Goal: Use online tool/utility: Utilize a website feature to perform a specific function

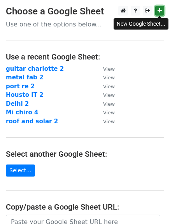
click at [160, 11] on icon at bounding box center [159, 10] width 4 height 5
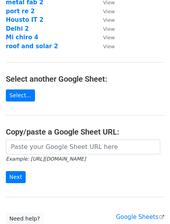
scroll to position [84, 0]
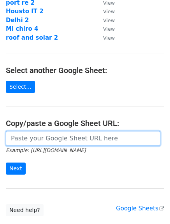
click at [88, 143] on input "url" at bounding box center [83, 138] width 154 height 15
paste input "[URL][DOMAIN_NAME]"
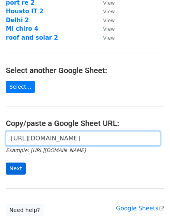
type input "[URL][DOMAIN_NAME]"
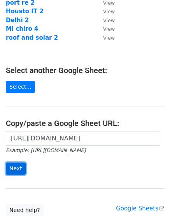
click at [14, 170] on input "Next" at bounding box center [16, 168] width 20 height 12
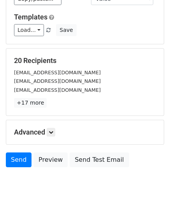
scroll to position [70, 0]
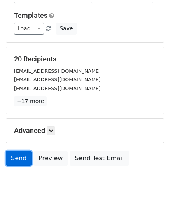
click at [18, 154] on link "Send" at bounding box center [19, 158] width 26 height 15
